Goal: Obtain resource: Download file/media

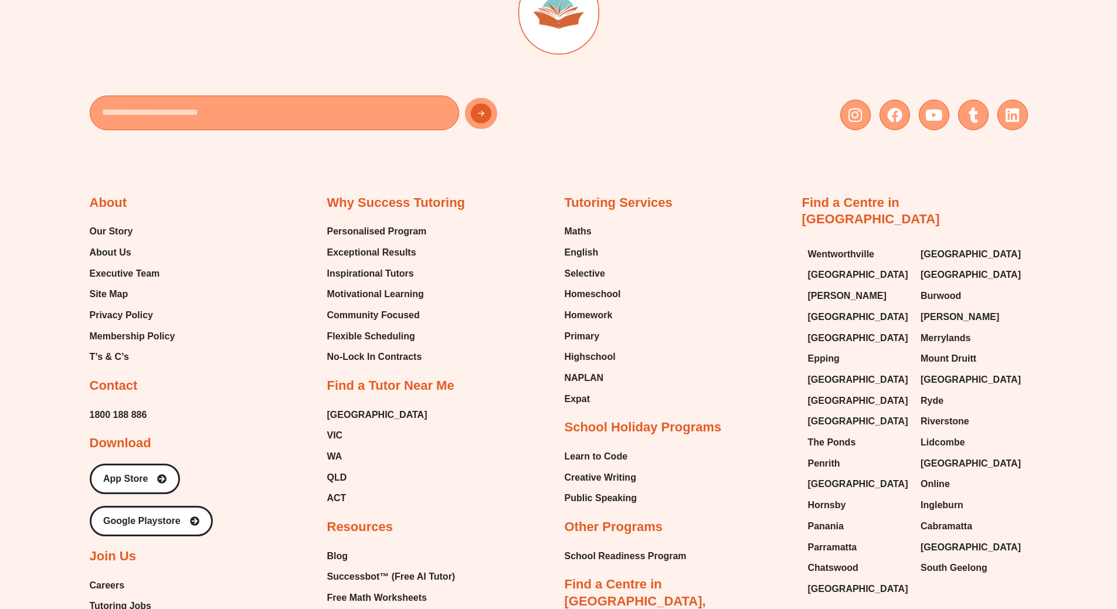
scroll to position [7063, 0]
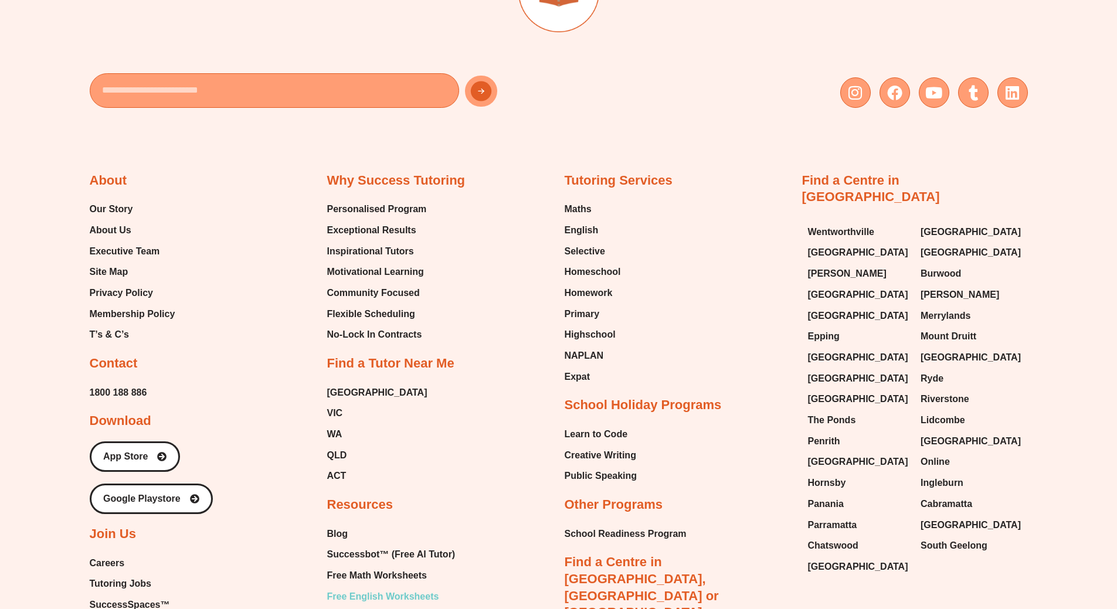
click at [411, 588] on span "Free English Worksheets" at bounding box center [383, 597] width 112 height 18
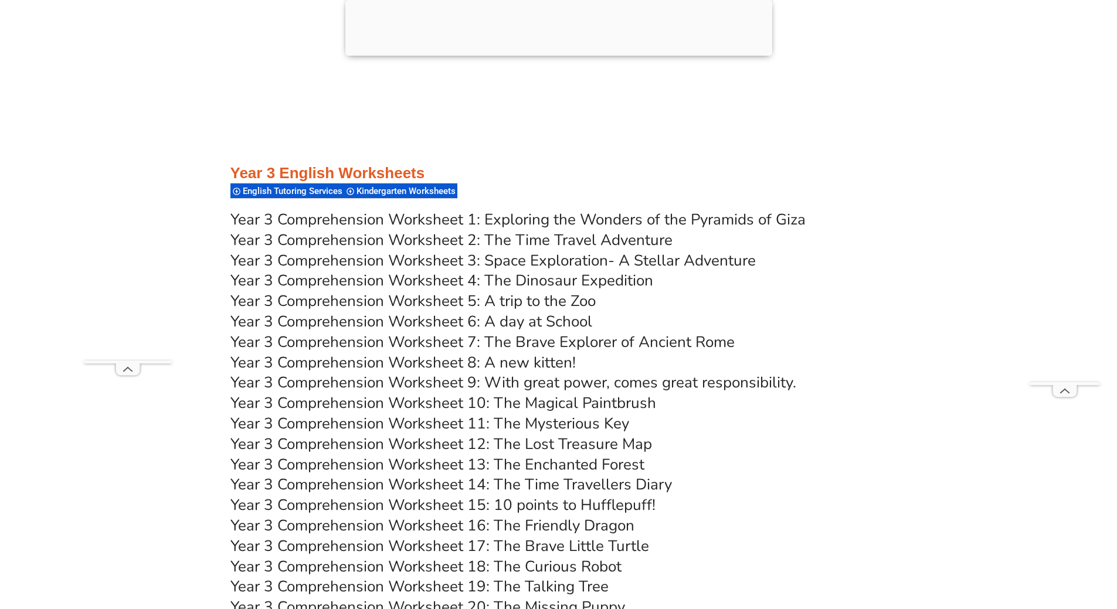
scroll to position [3930, 0]
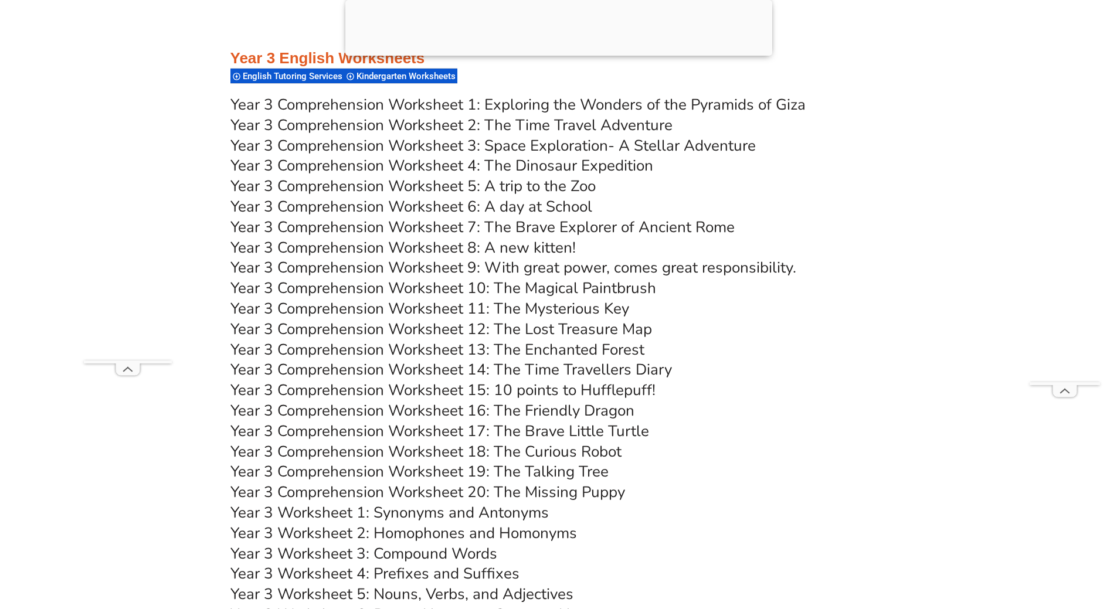
click at [504, 165] on link "Year 3 Comprehension Worksheet 4: The Dinosaur Expedition" at bounding box center [442, 165] width 423 height 21
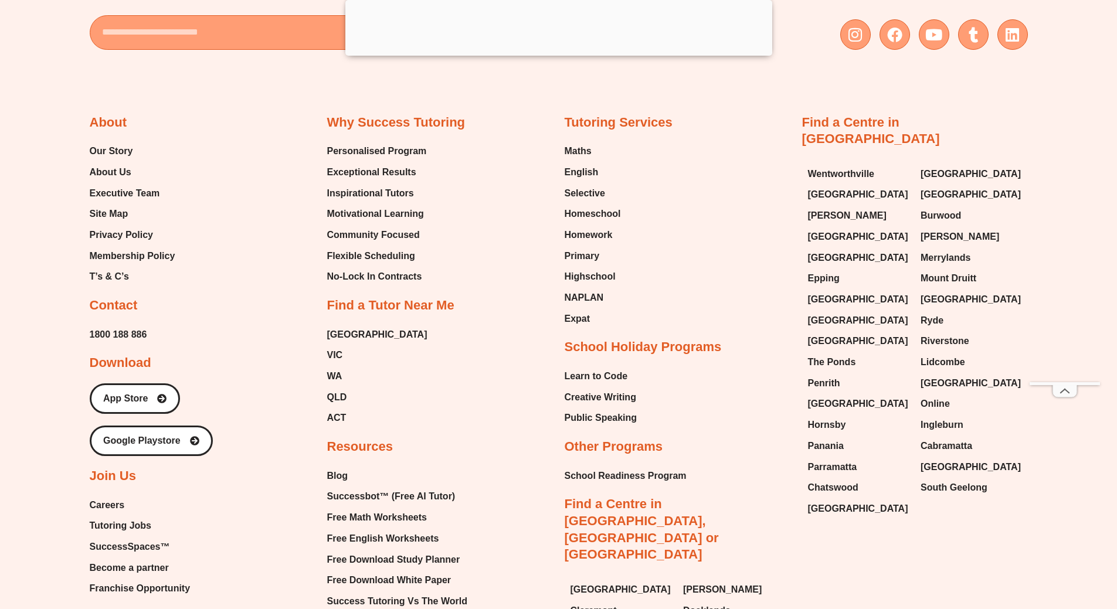
scroll to position [12142, 0]
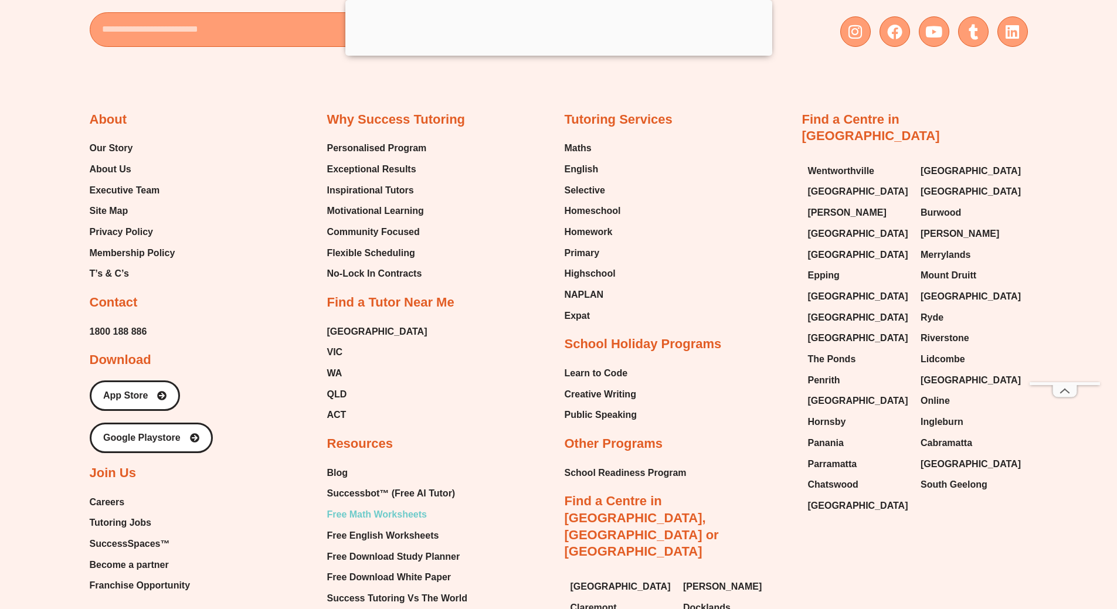
click at [426, 506] on span "Free Math Worksheets" at bounding box center [377, 515] width 100 height 18
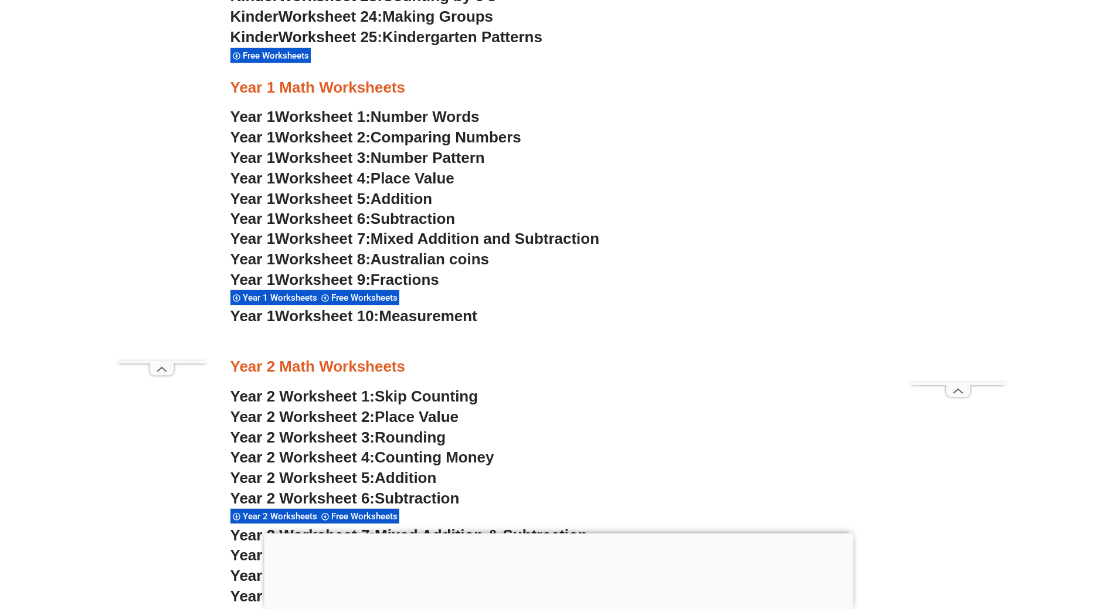
scroll to position [1170, 0]
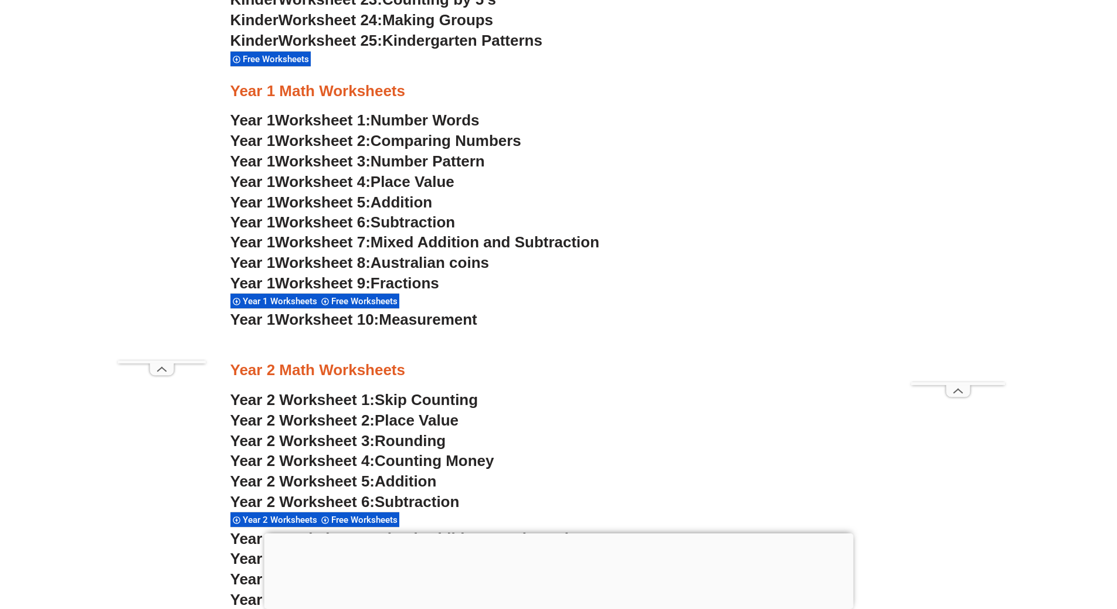
click at [424, 162] on span "Number Pattern" at bounding box center [428, 162] width 114 height 18
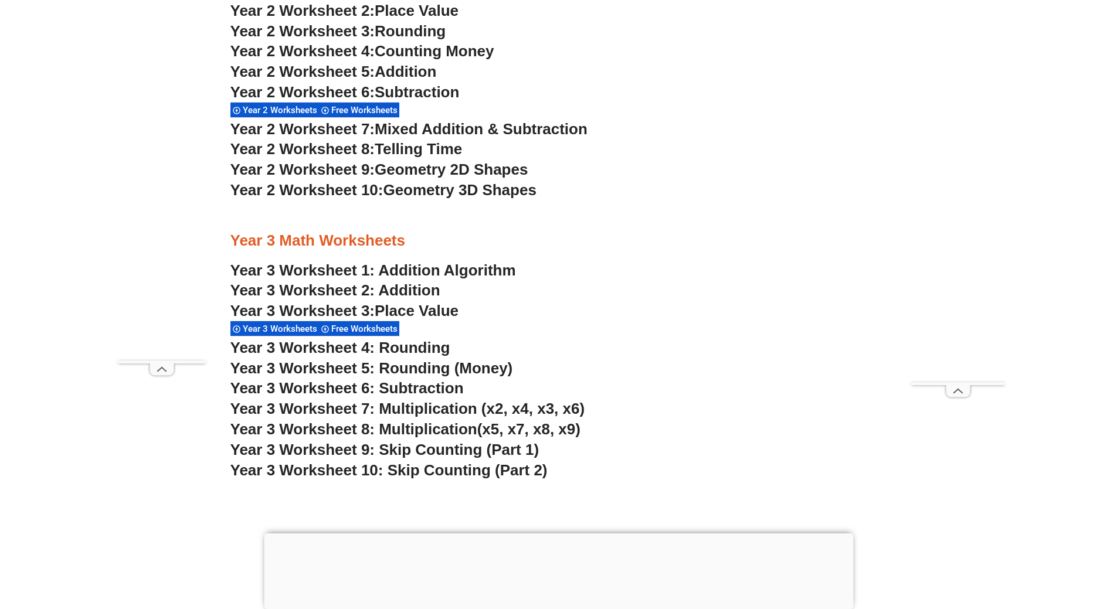
scroll to position [1580, 0]
click at [466, 449] on span "Year 3 Worksheet 9: Skip Counting (Part 1)" at bounding box center [385, 450] width 309 height 18
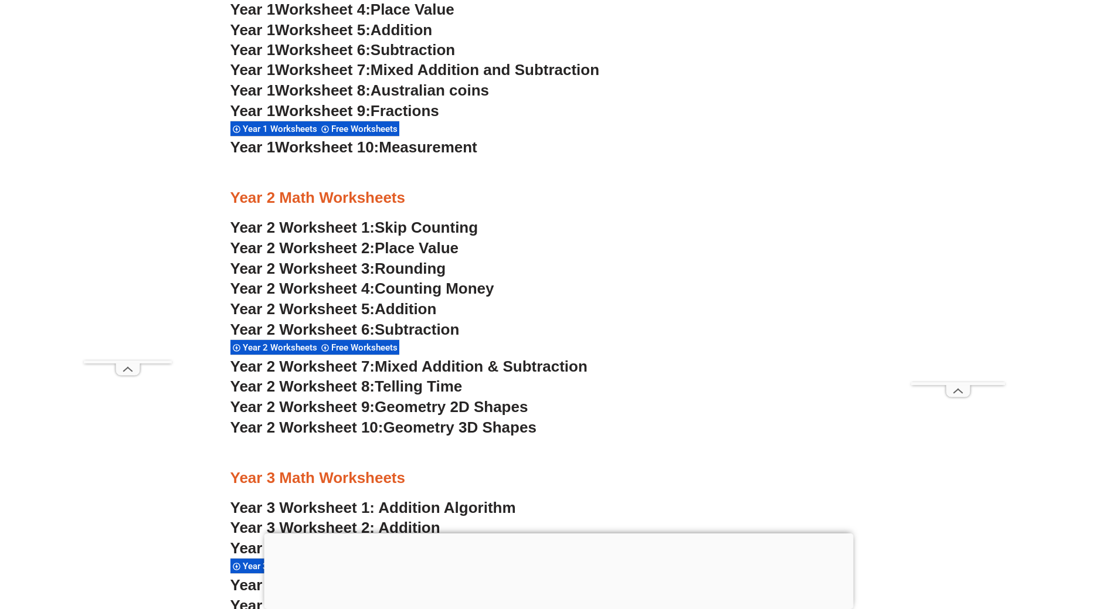
scroll to position [1052, 0]
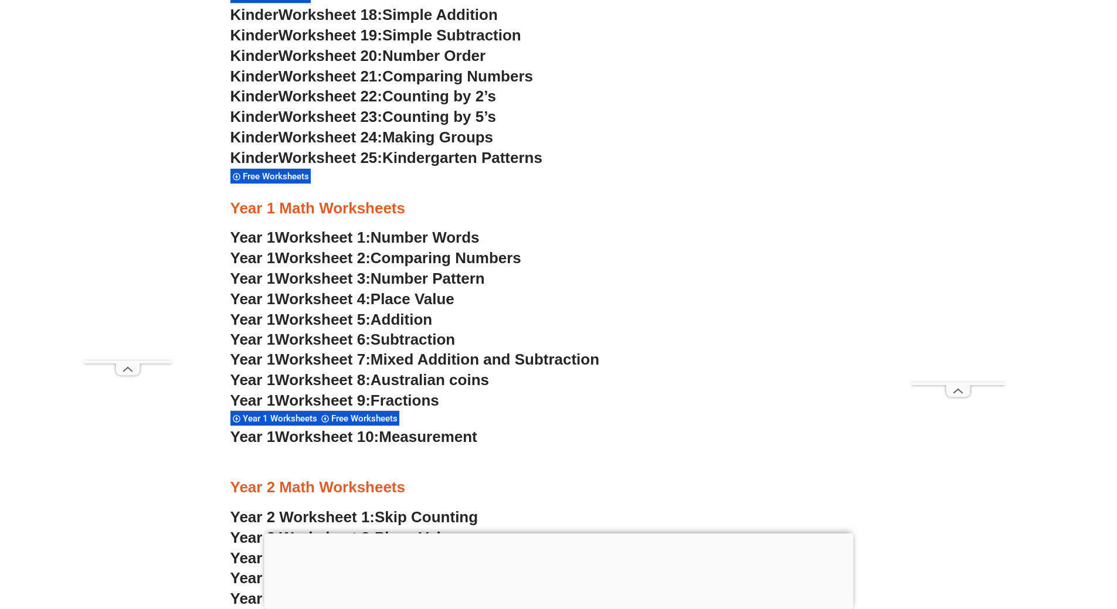
click at [427, 318] on span "Addition" at bounding box center [402, 320] width 62 height 18
click at [424, 331] on span "Subtraction" at bounding box center [413, 340] width 84 height 18
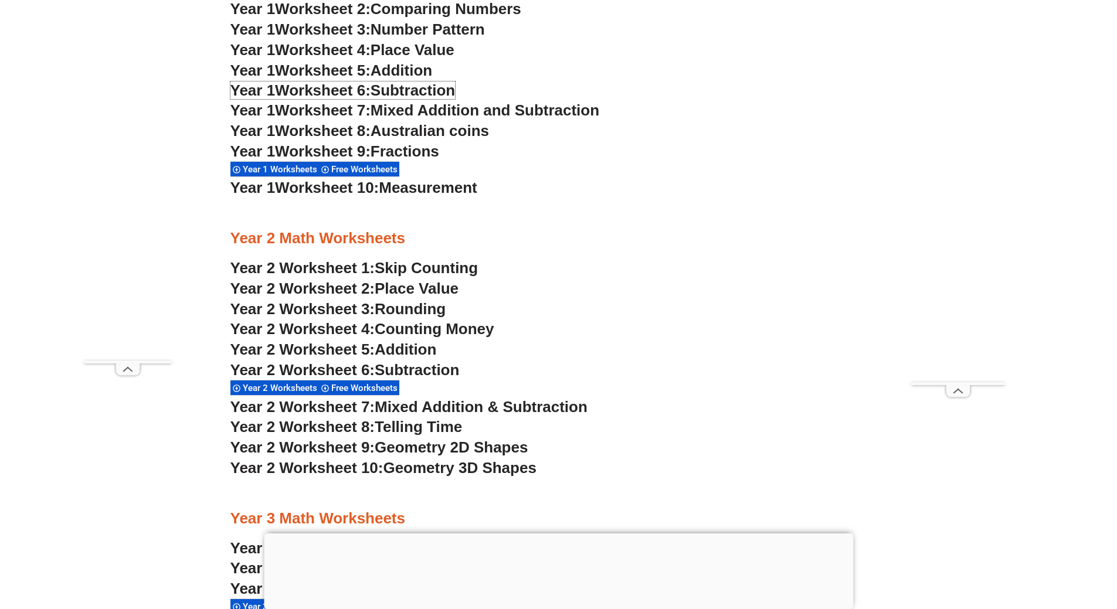
scroll to position [1463, 0]
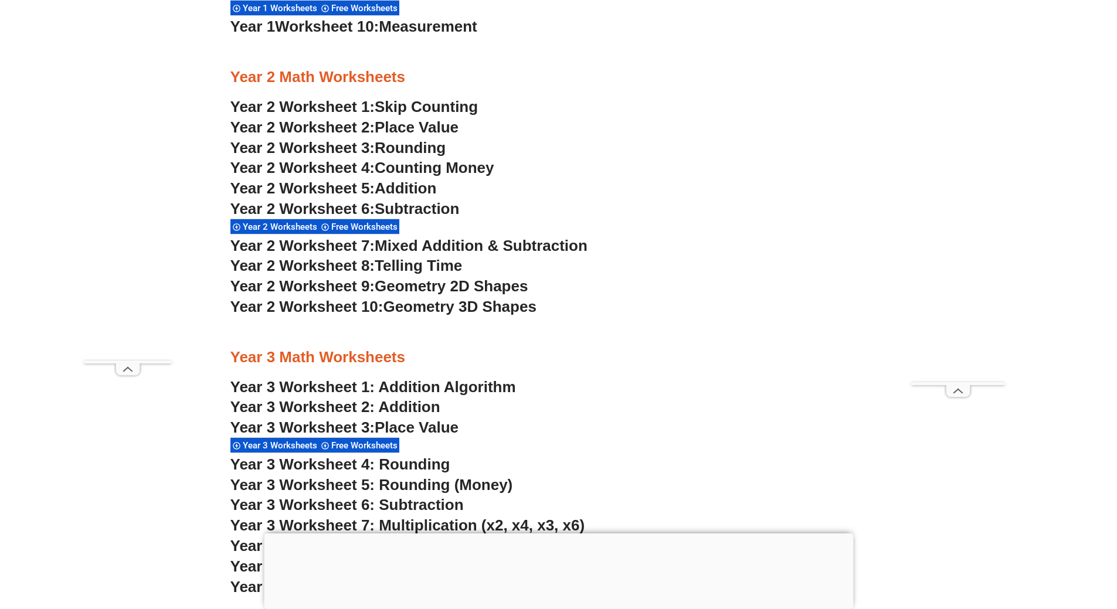
click at [429, 185] on span "Addition" at bounding box center [406, 188] width 62 height 18
click at [446, 203] on span "Subtraction" at bounding box center [417, 209] width 84 height 18
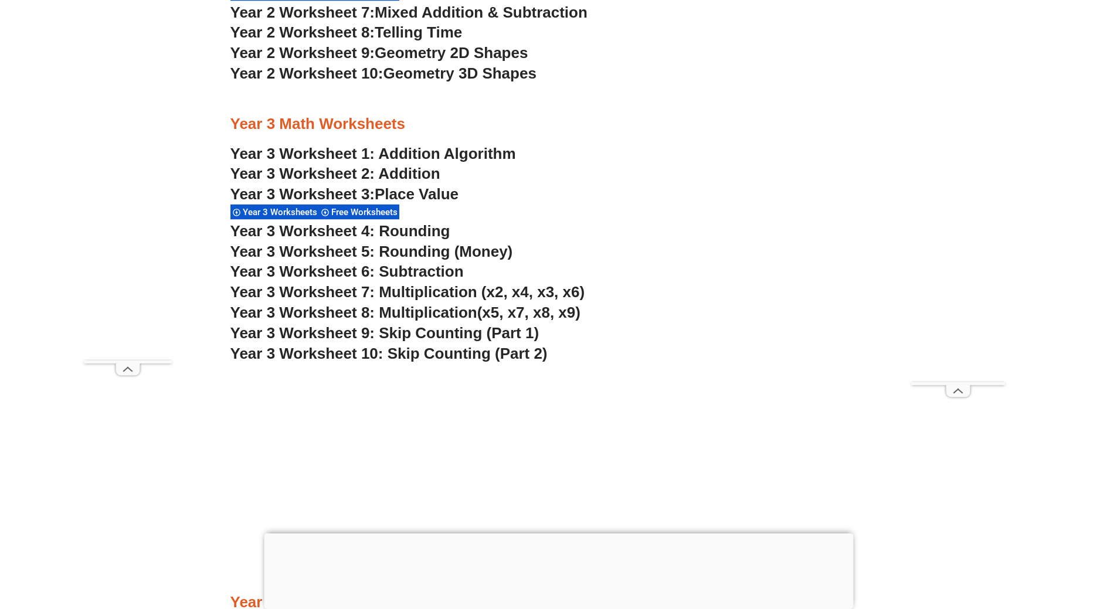
scroll to position [1697, 0]
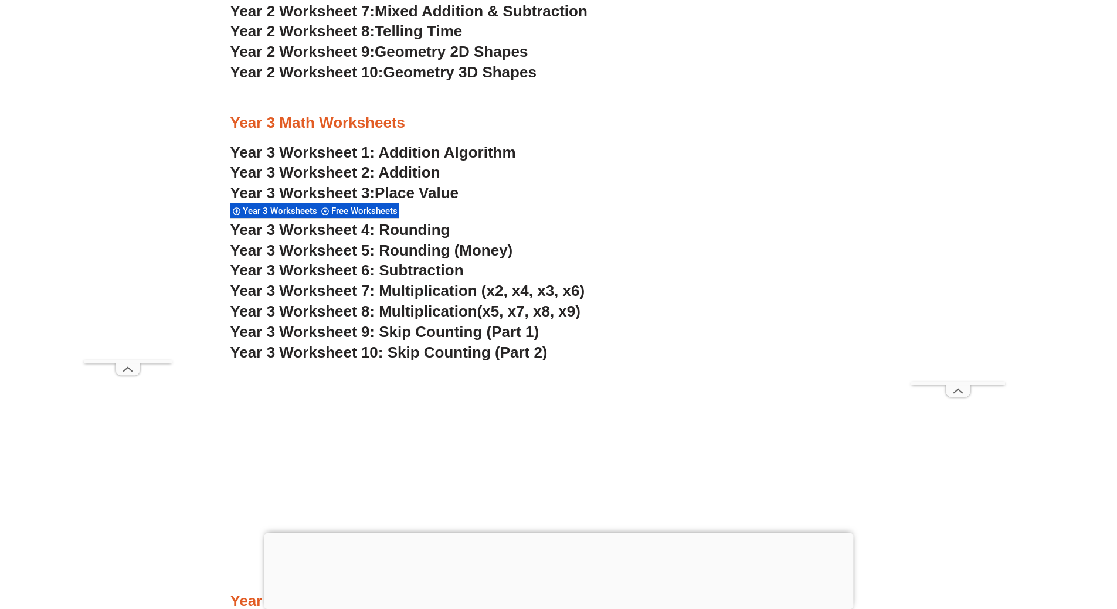
click at [689, 163] on h3 "Year 3 Worksheet 2: Addition" at bounding box center [559, 173] width 657 height 20
drag, startPoint x: 689, startPoint y: 163, endPoint x: 697, endPoint y: 181, distance: 19.4
click at [697, 179] on h3 "Year 3 Worksheet 2: Addition" at bounding box center [559, 173] width 657 height 20
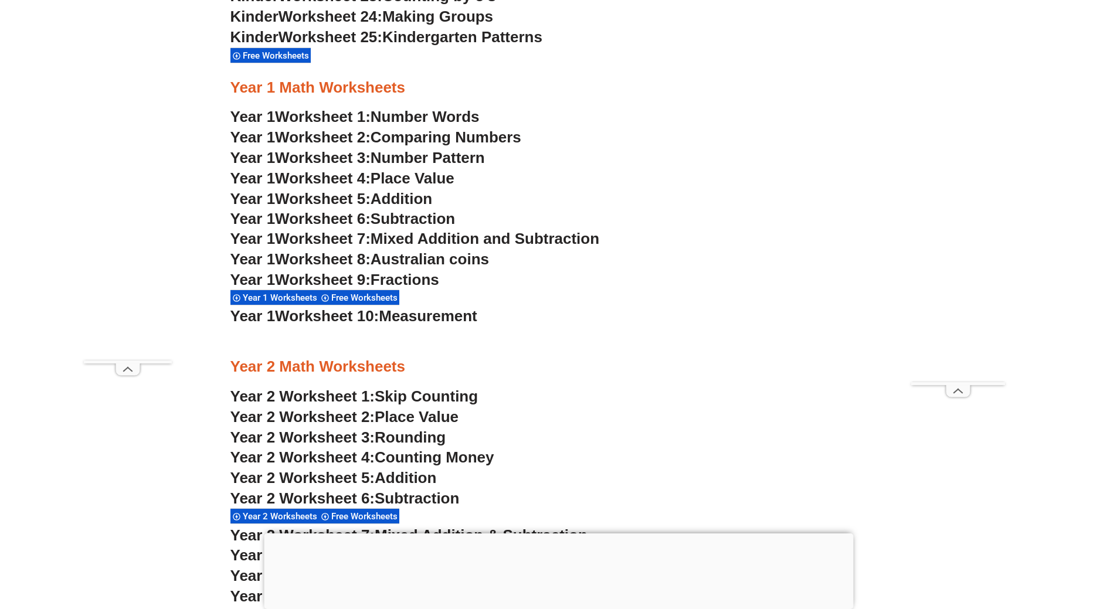
scroll to position [1170, 0]
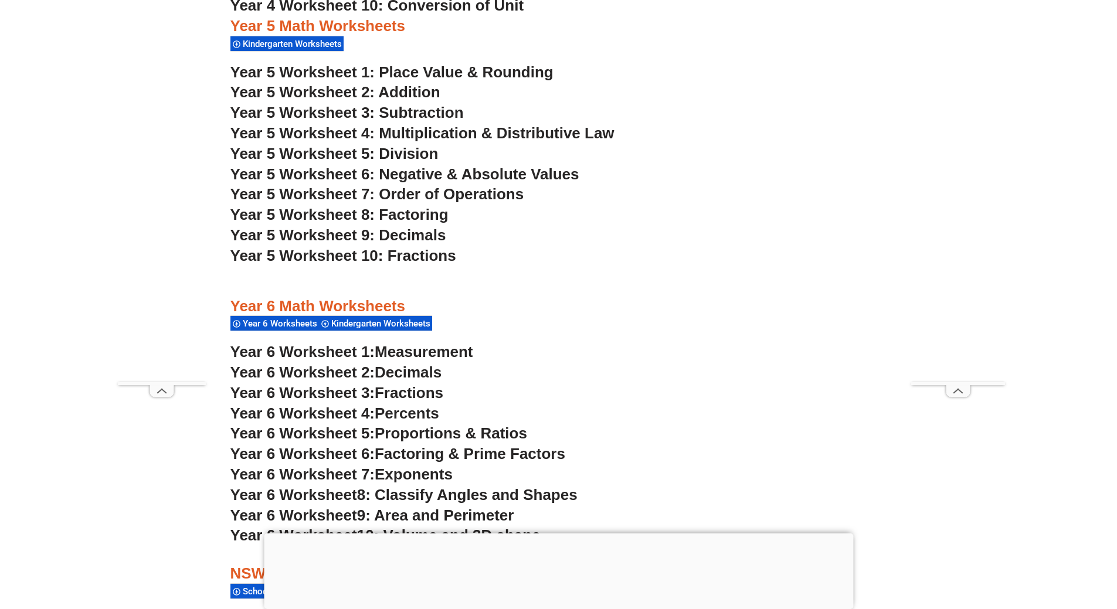
scroll to position [2304, 0]
